Goal: Information Seeking & Learning: Learn about a topic

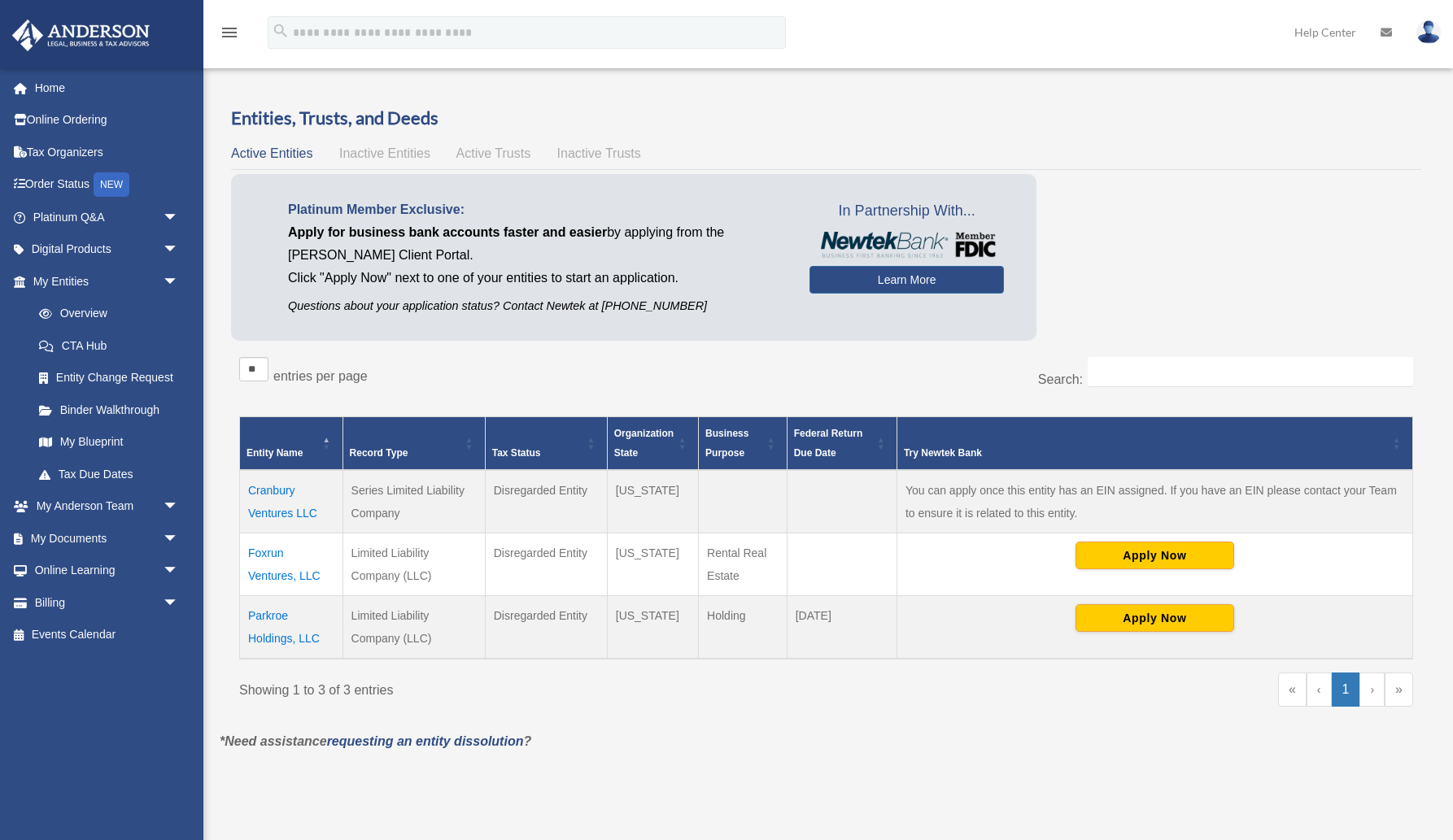
click at [284, 508] on td "Cranbury Ventures LLC" at bounding box center [292, 501] width 104 height 63
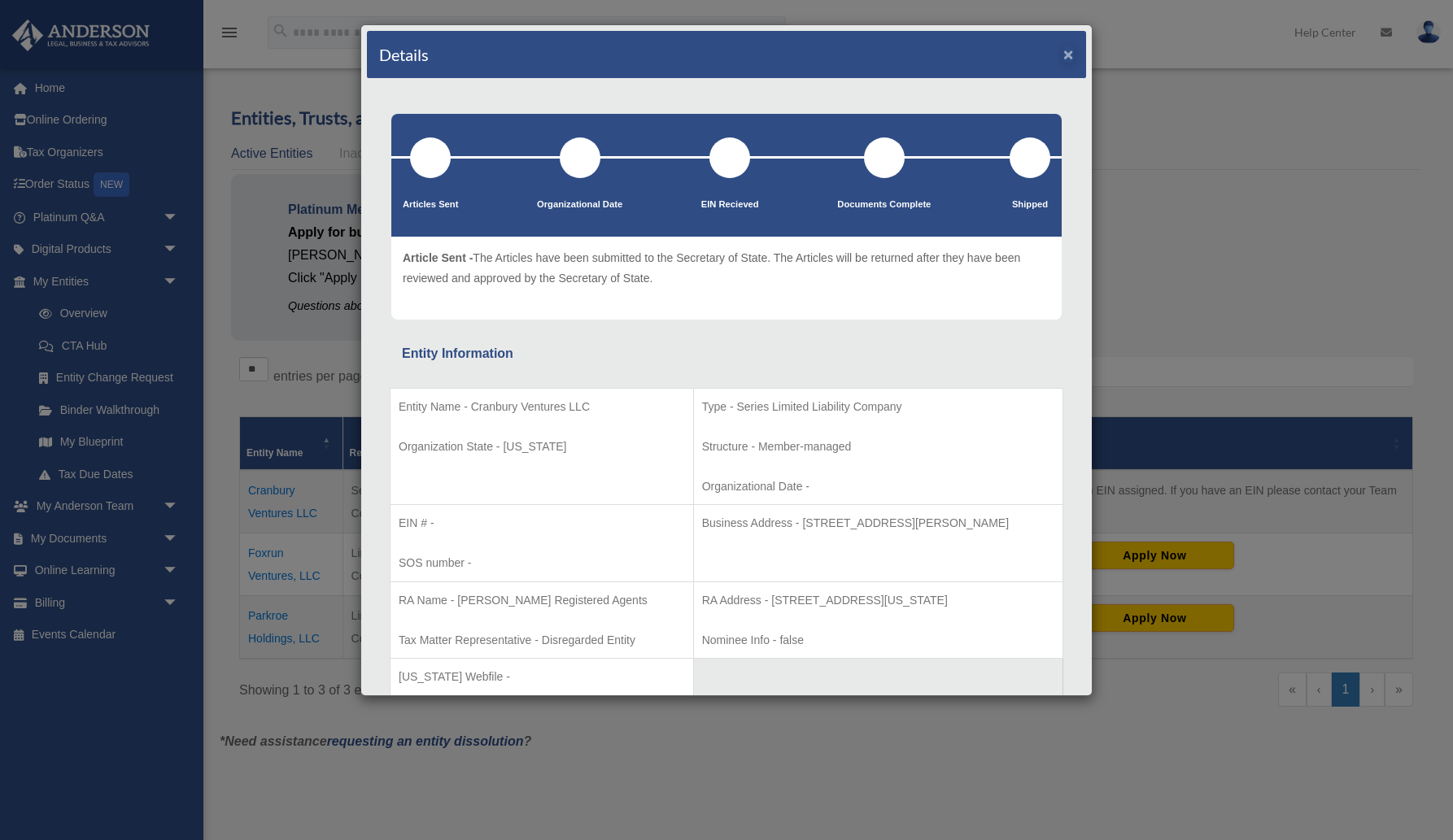
click at [1069, 52] on button "×" at bounding box center [1068, 54] width 10 height 17
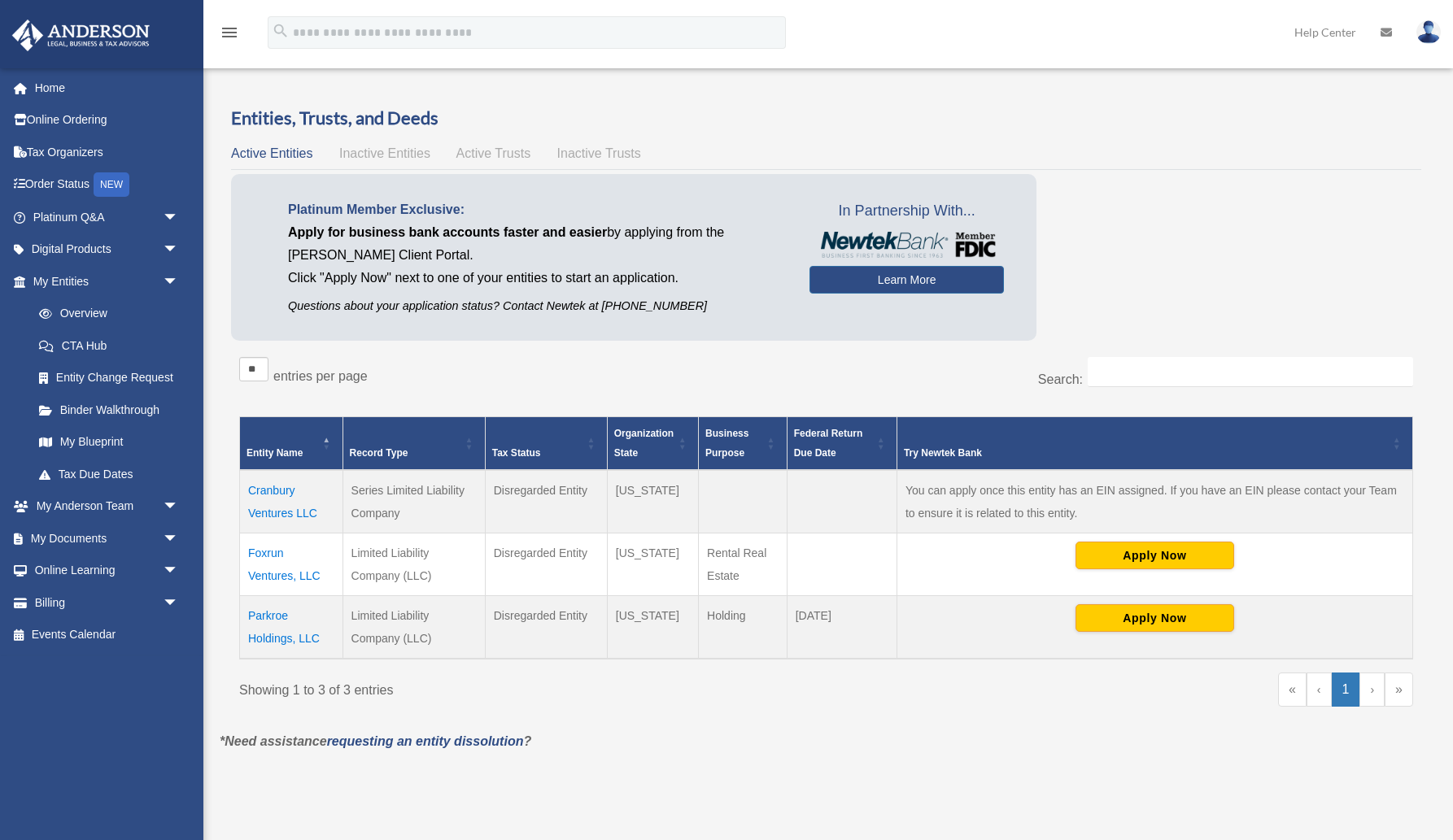
click at [285, 573] on td "Foxrun Ventures, LLC" at bounding box center [292, 564] width 104 height 62
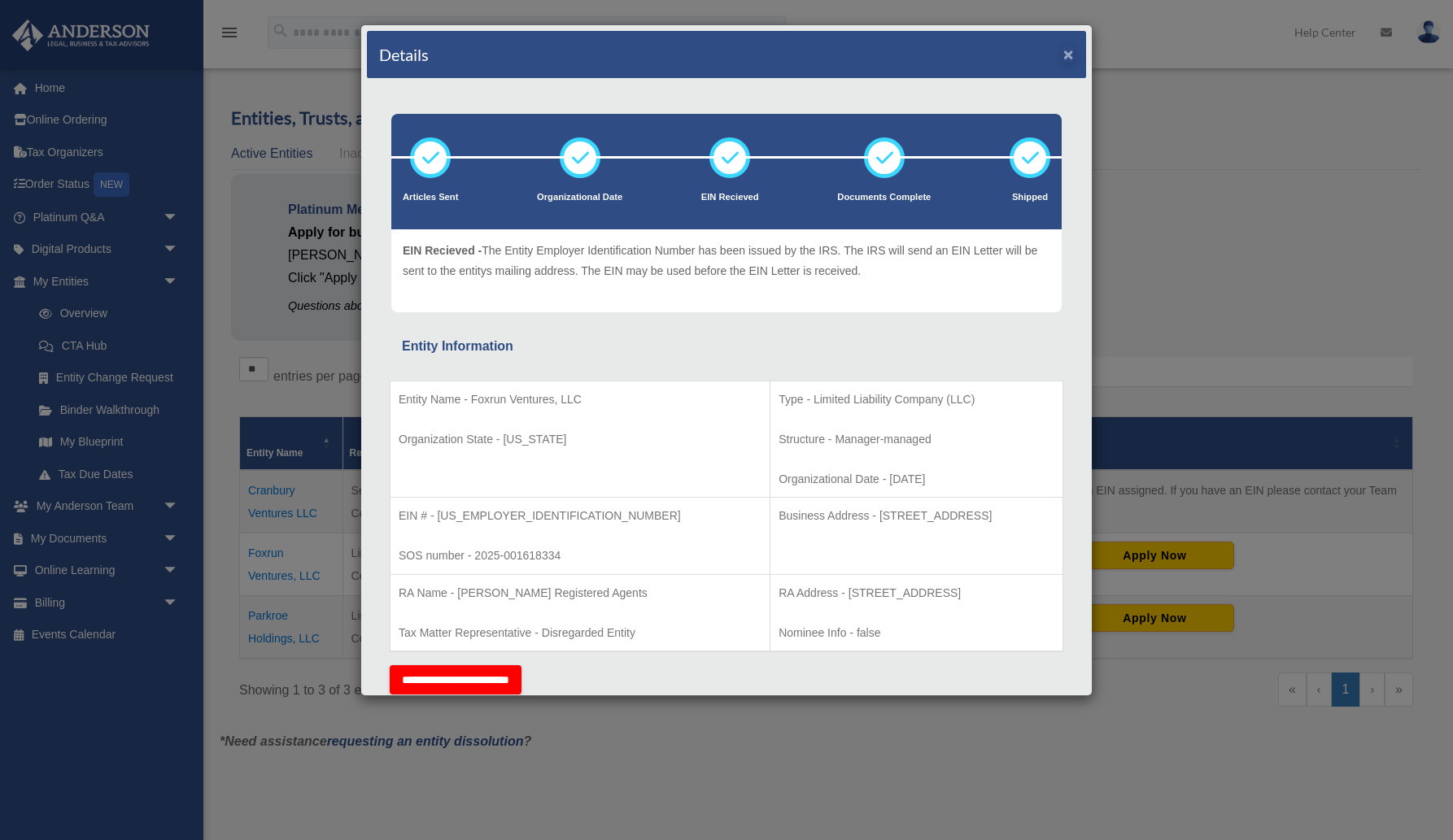
click at [1071, 56] on button "×" at bounding box center [1068, 54] width 10 height 17
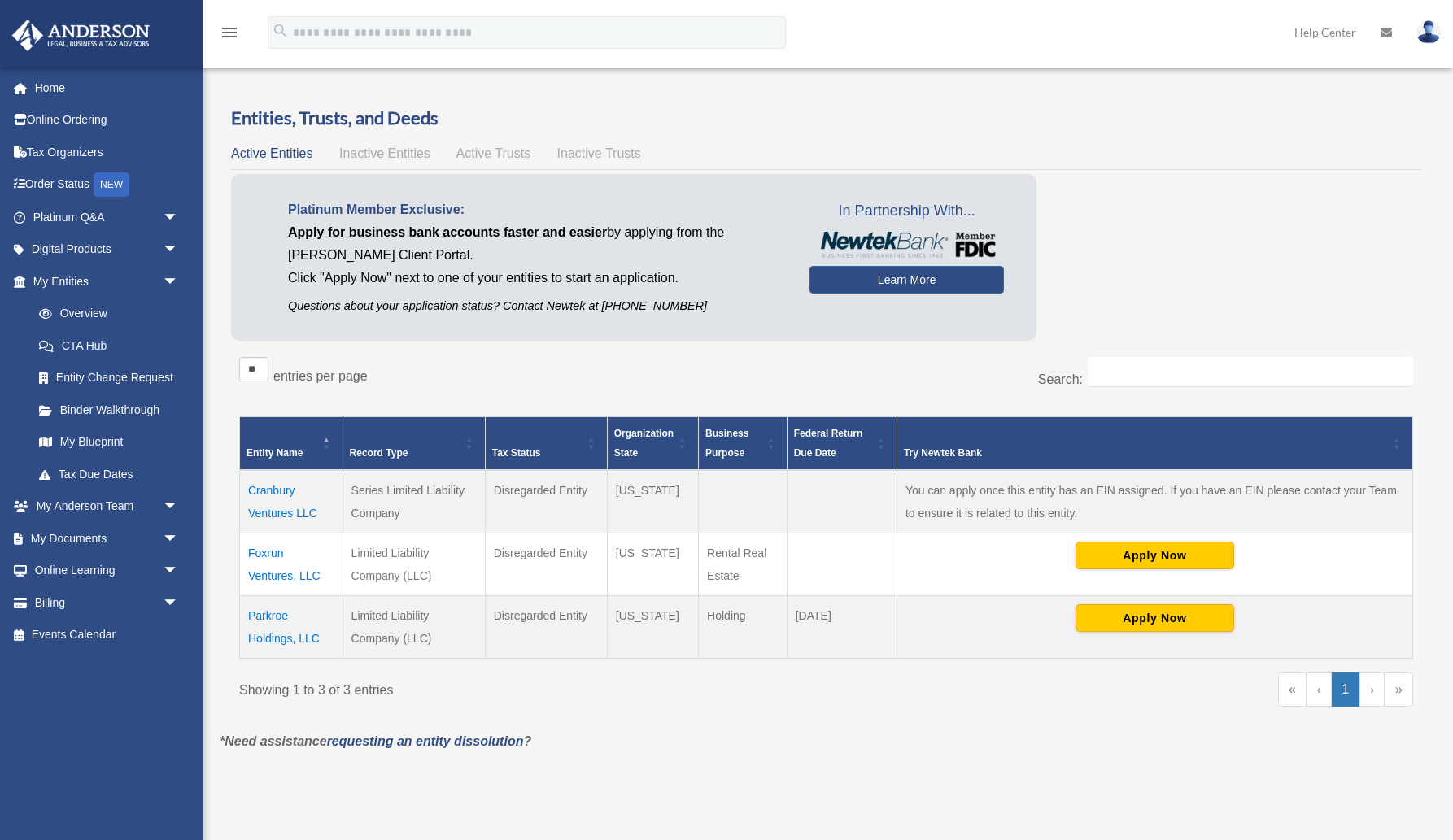
click at [269, 636] on td "Parkroe Holdings, LLC" at bounding box center [292, 627] width 104 height 63
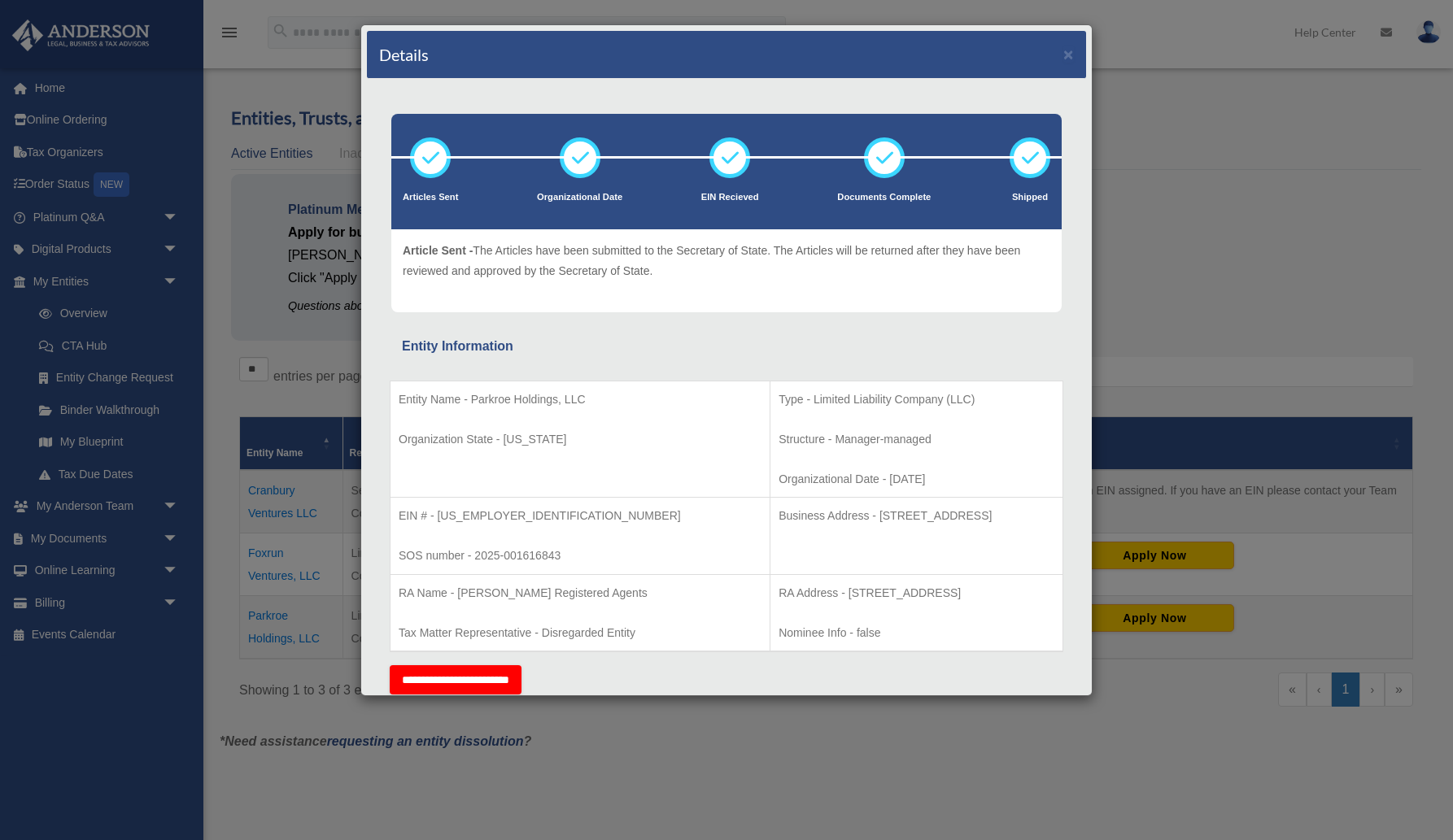
drag, startPoint x: 1067, startPoint y: 54, endPoint x: 1052, endPoint y: 62, distance: 17.0
click at [1067, 54] on button "×" at bounding box center [1068, 54] width 10 height 17
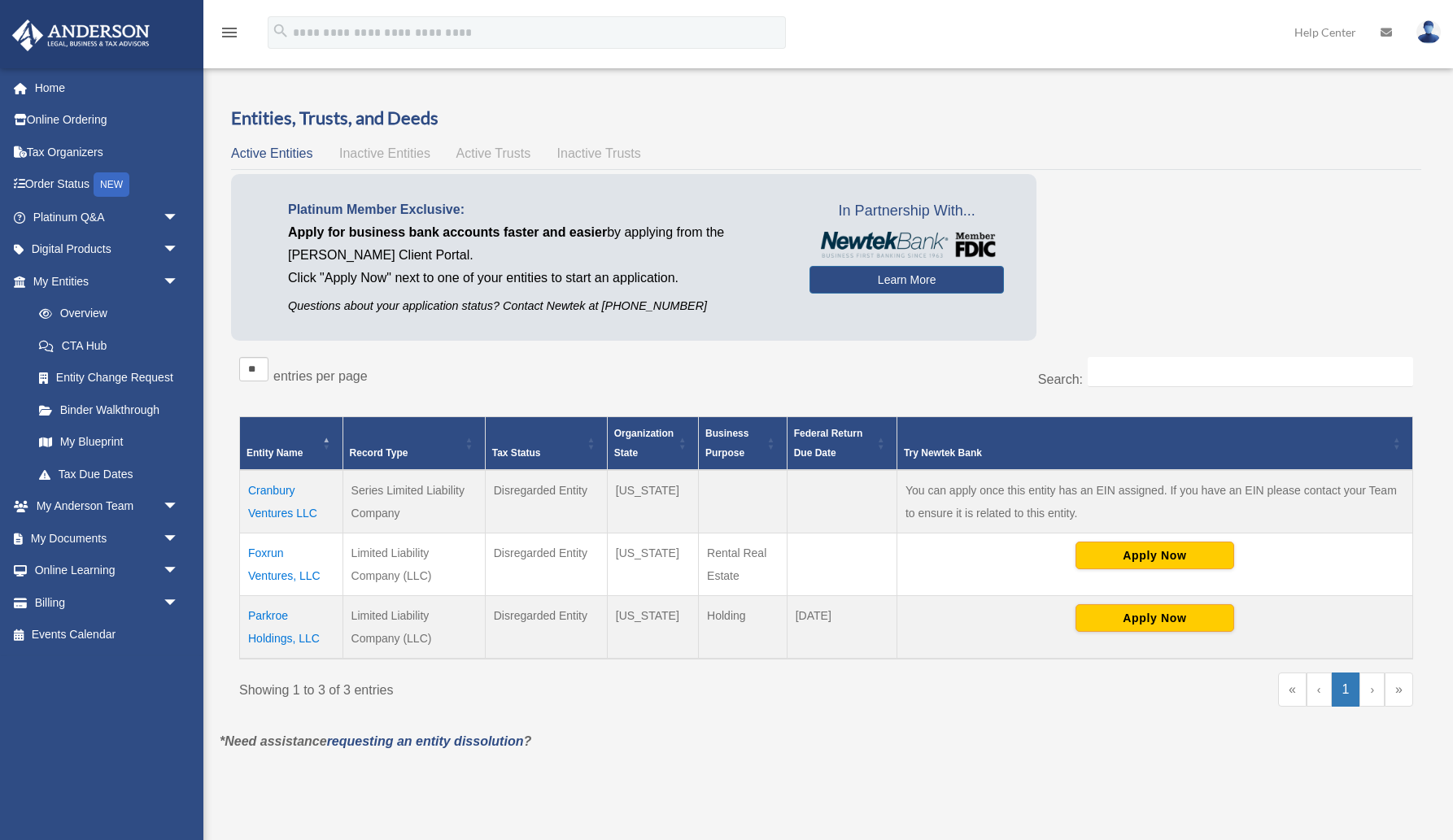
click at [303, 509] on td "Cranbury Ventures LLC" at bounding box center [292, 501] width 104 height 63
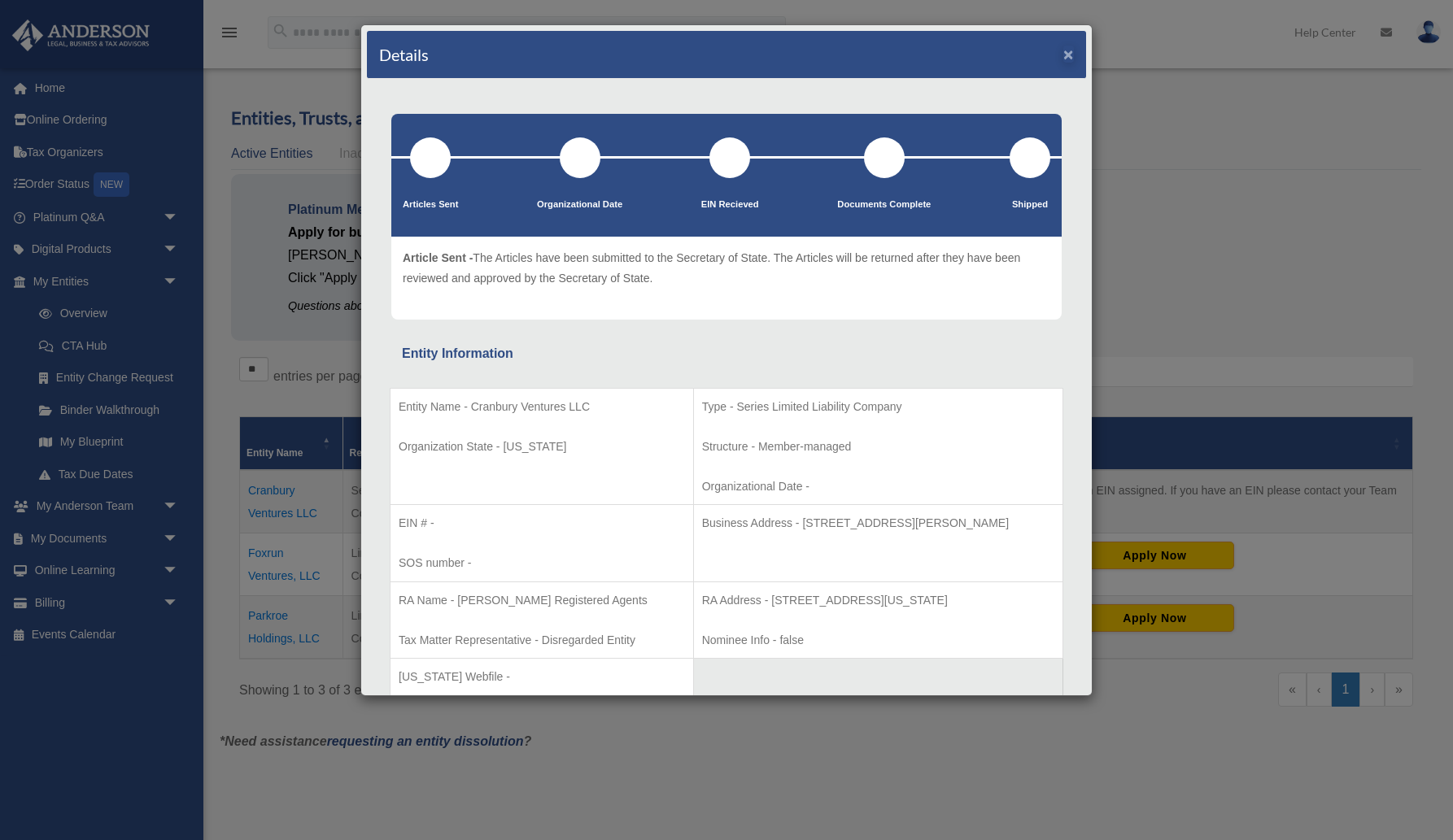
click at [1067, 54] on button "×" at bounding box center [1068, 54] width 10 height 17
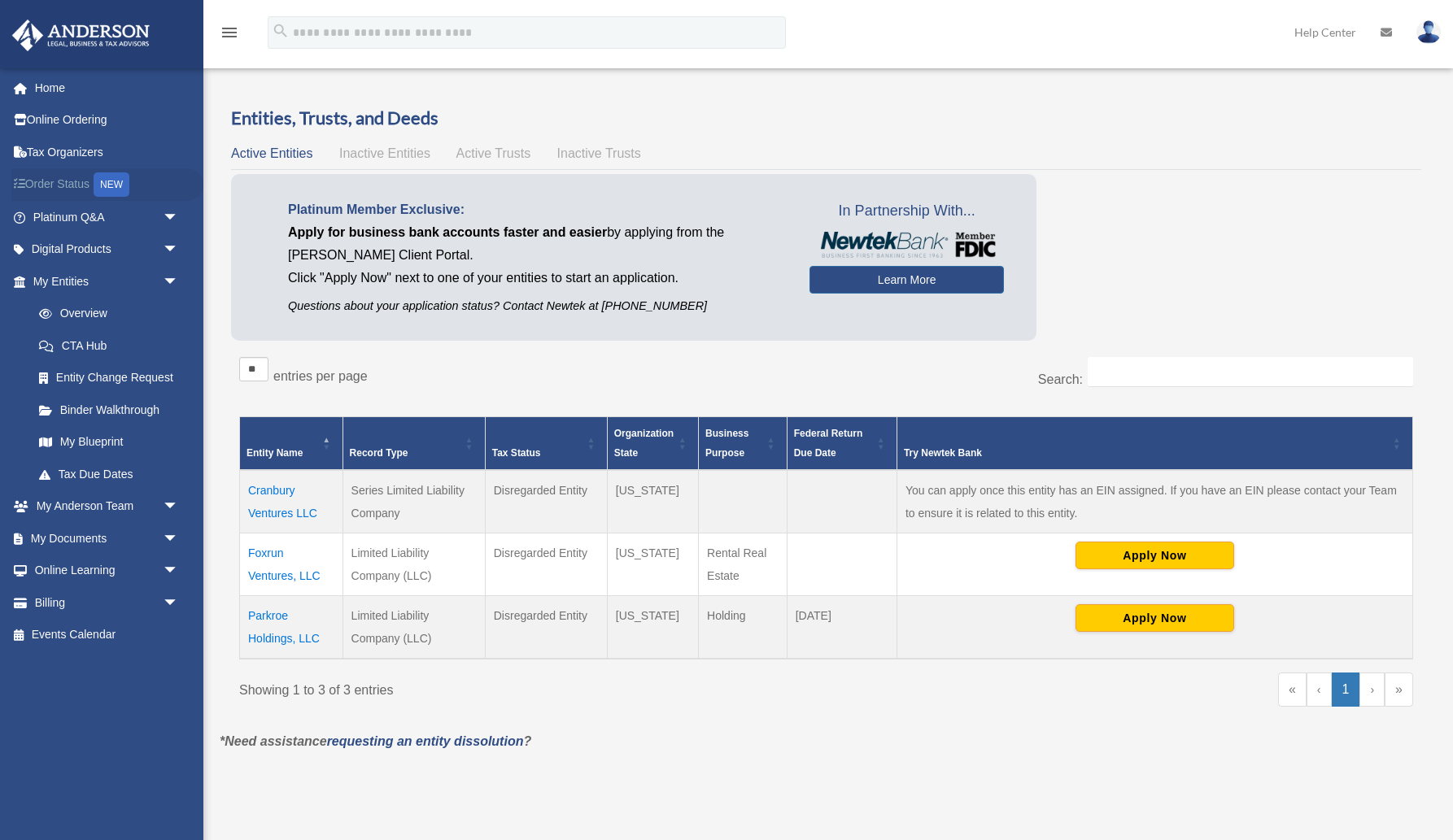
click at [104, 182] on div "NEW" at bounding box center [111, 185] width 35 height 24
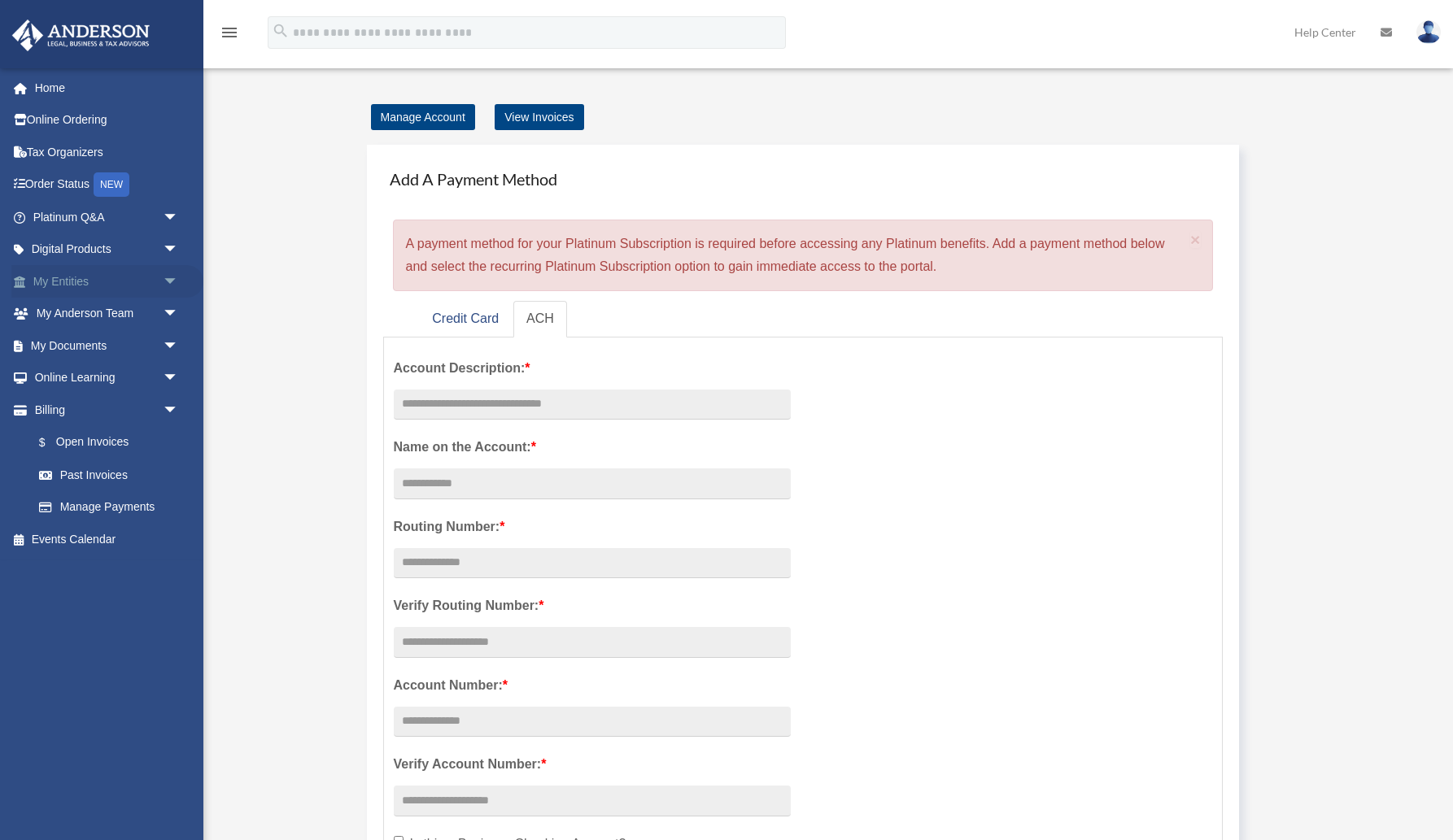
click at [90, 278] on link "My Entities arrow_drop_down" at bounding box center [107, 282] width 192 height 33
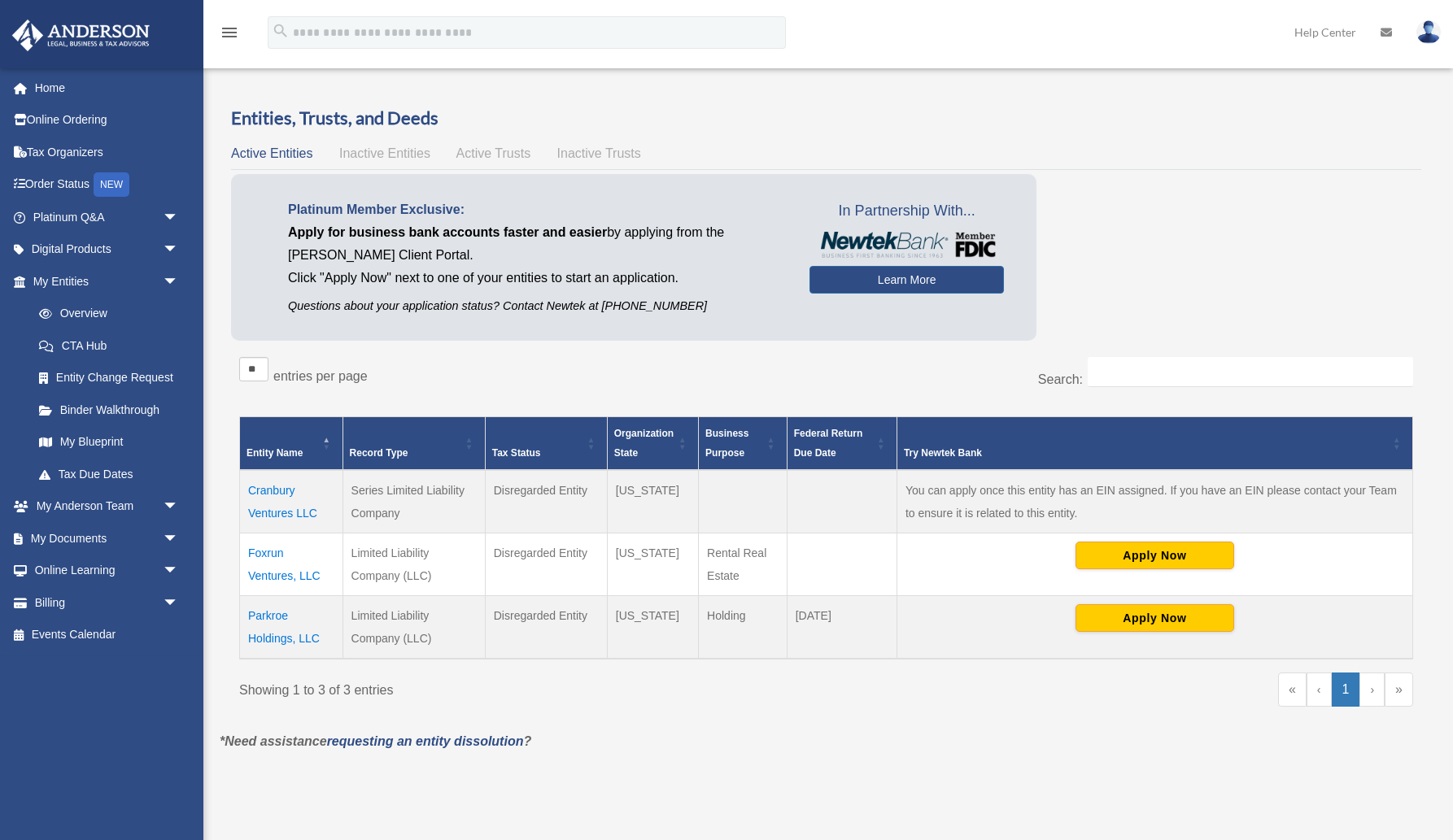
click at [512, 152] on span "Active Trusts" at bounding box center [494, 153] width 75 height 14
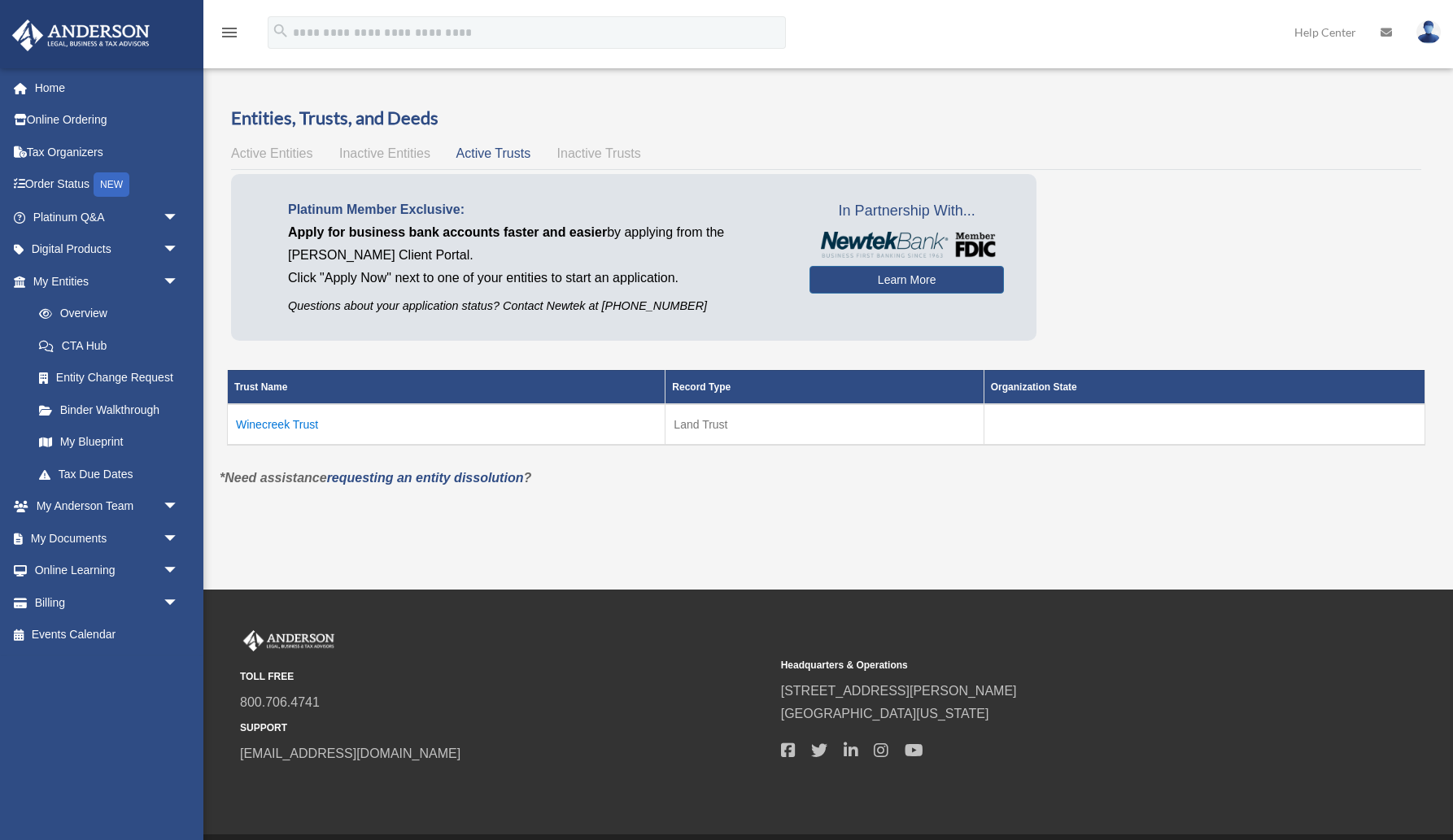
click at [275, 156] on span "Active Entities" at bounding box center [271, 153] width 81 height 14
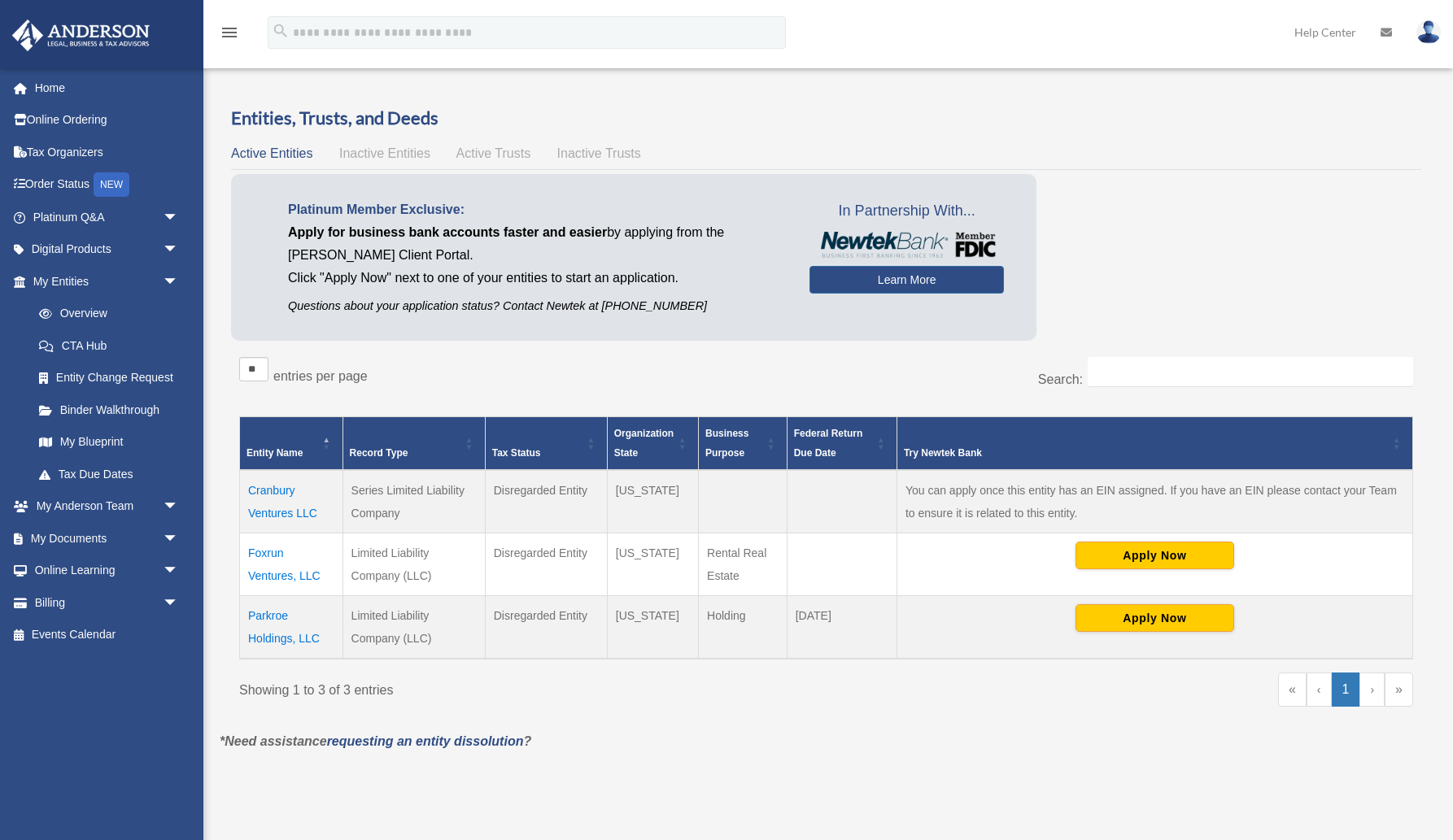
click at [606, 156] on span "Inactive Trusts" at bounding box center [599, 153] width 84 height 14
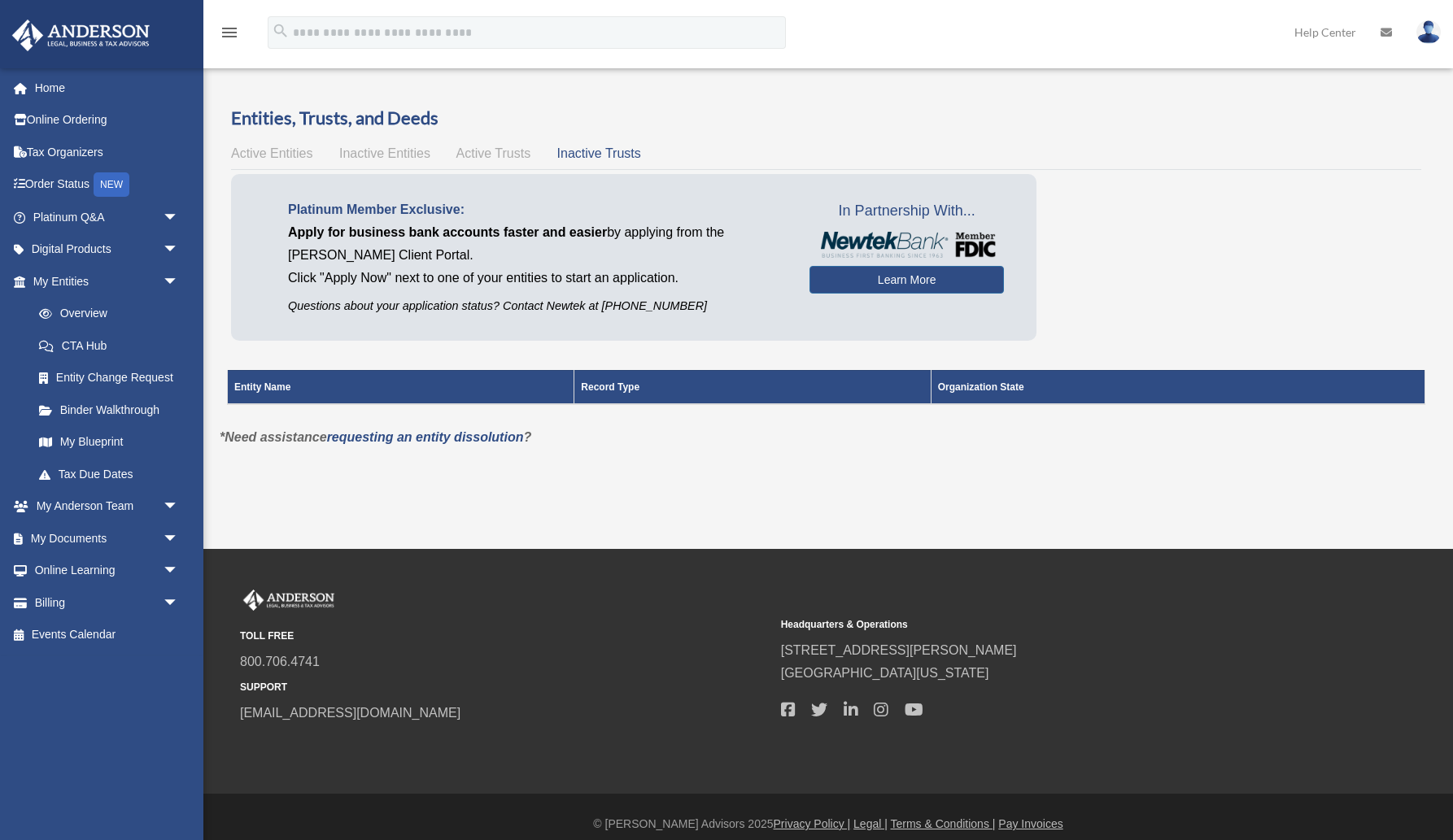
click at [272, 156] on span "Active Entities" at bounding box center [271, 153] width 81 height 14
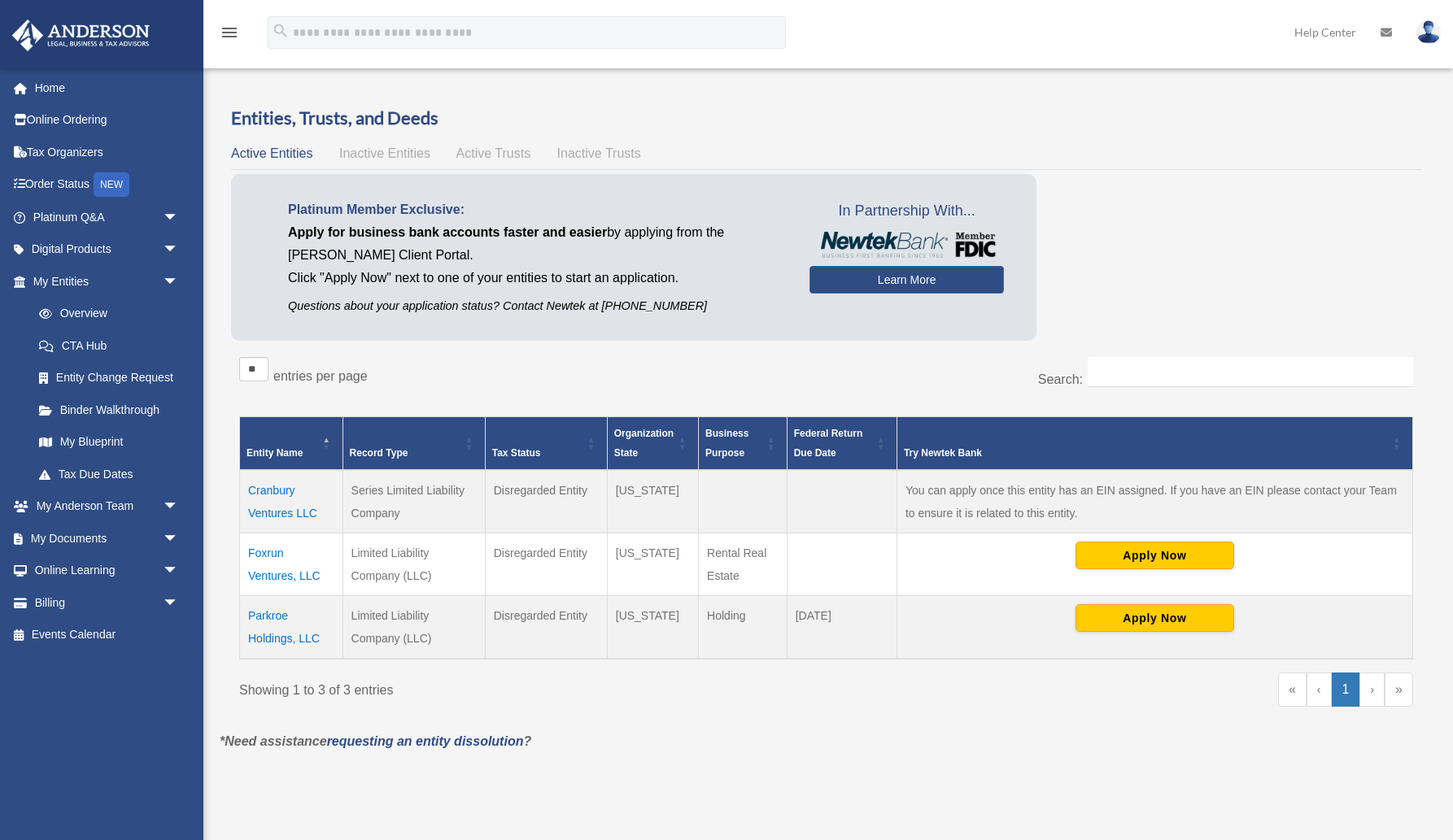
click at [229, 36] on icon "menu" at bounding box center [229, 32] width 20 height 20
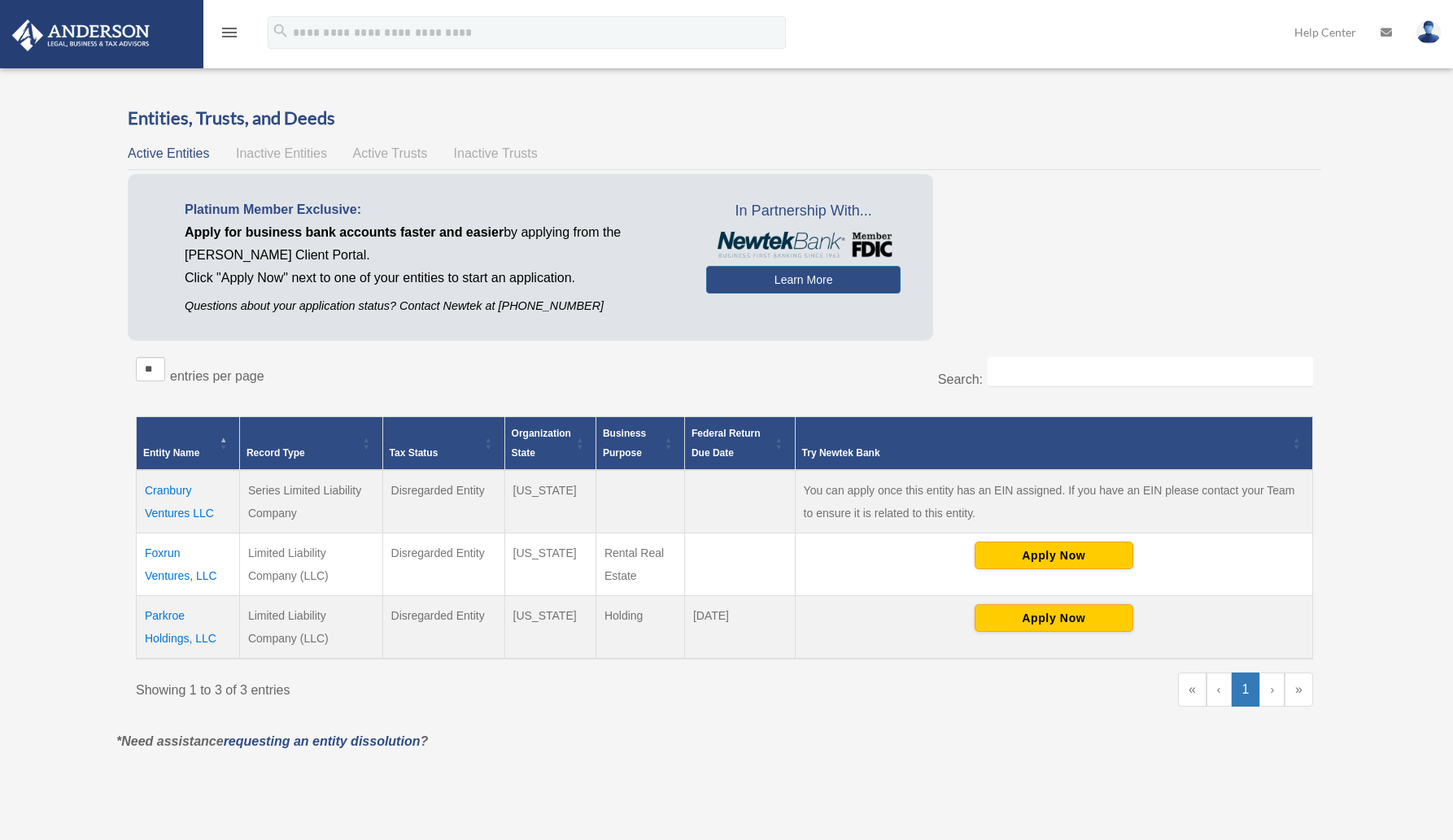
click at [229, 36] on icon "menu" at bounding box center [229, 32] width 20 height 20
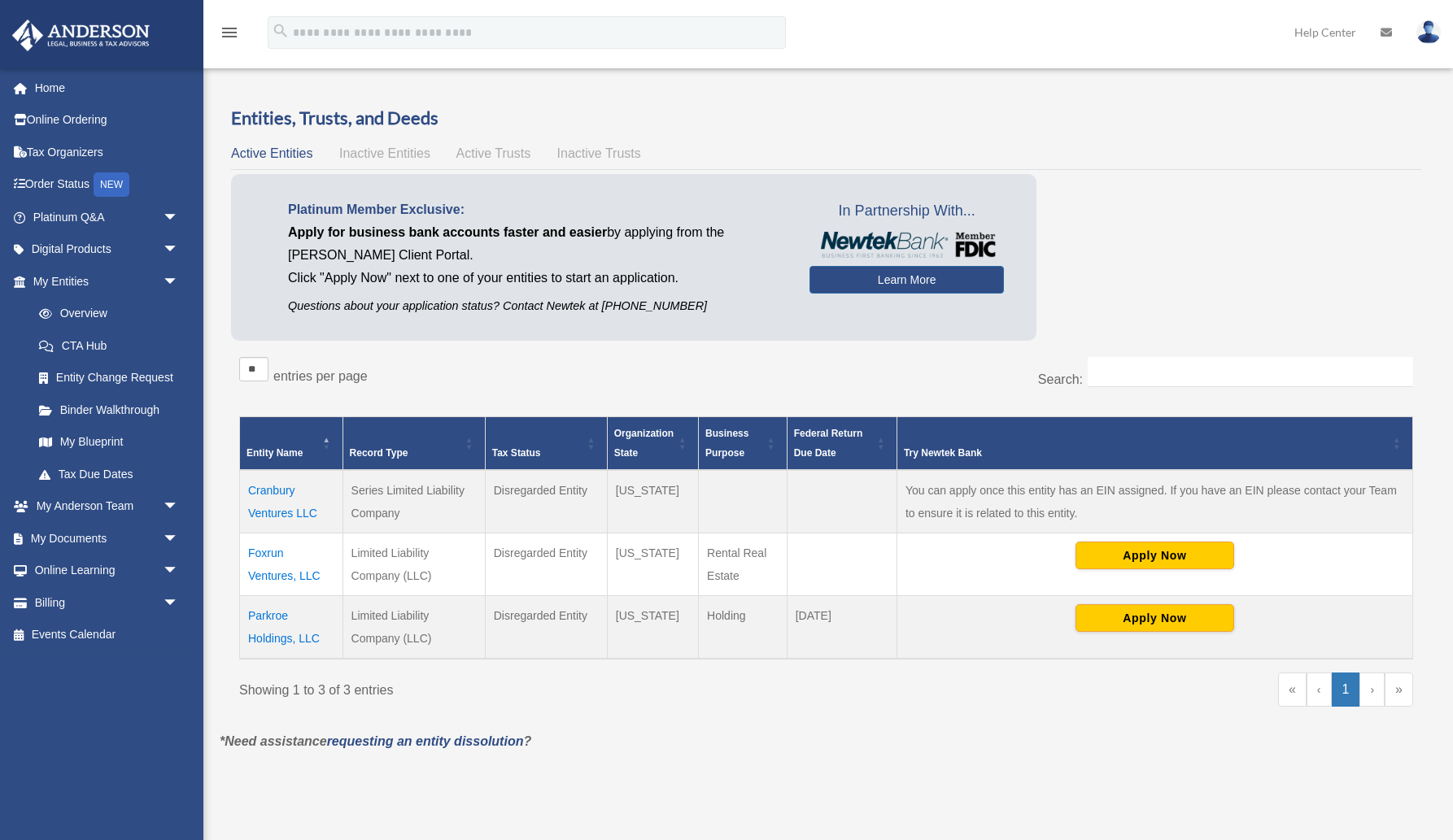
click at [1371, 686] on link "›" at bounding box center [1372, 690] width 25 height 35
